Goal: Transaction & Acquisition: Purchase product/service

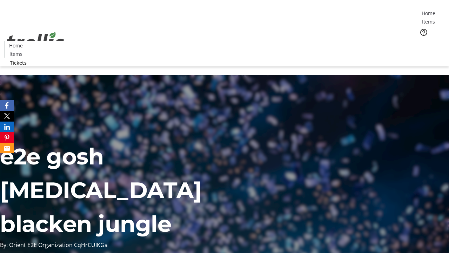
click at [422, 41] on span "Tickets" at bounding box center [430, 44] width 17 height 7
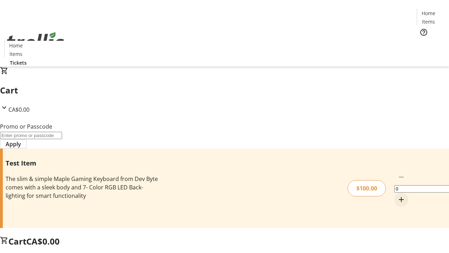
click at [397, 195] on mat-icon "Increment by one" at bounding box center [401, 199] width 8 height 8
type input "1"
type input "FLAT"
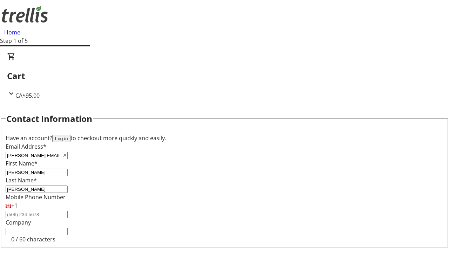
type input "[PERSON_NAME]"
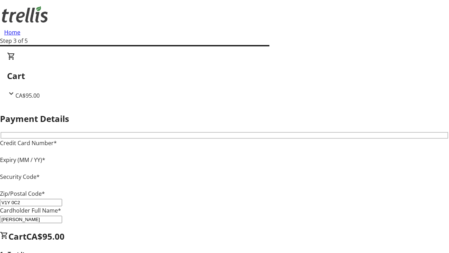
type input "V1Y 0C2"
